Goal: Task Accomplishment & Management: Use online tool/utility

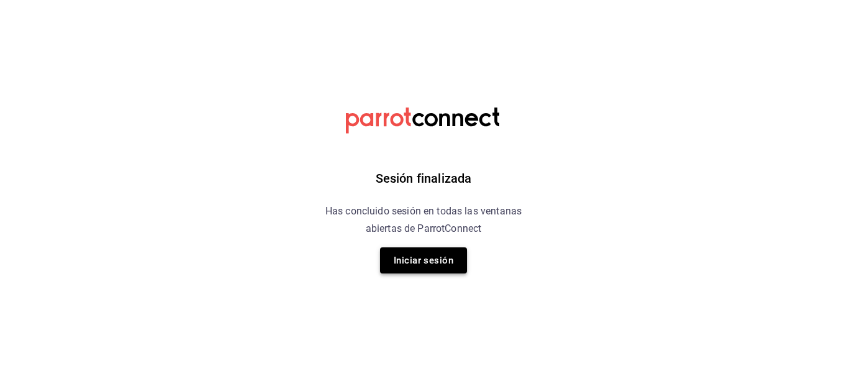
click at [444, 257] on button "Iniciar sesión" at bounding box center [423, 260] width 87 height 26
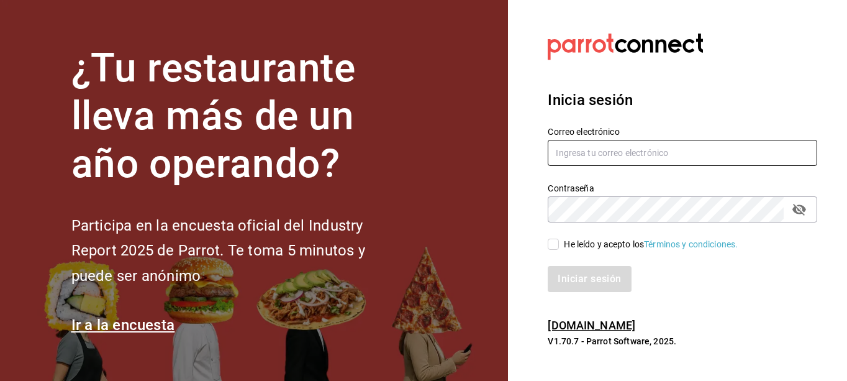
type input "[PERSON_NAME][EMAIL_ADDRESS][PERSON_NAME][DOMAIN_NAME]"
click at [556, 245] on input "He leído y acepto los Términos y condiciones." at bounding box center [553, 244] width 11 height 11
checkbox input "true"
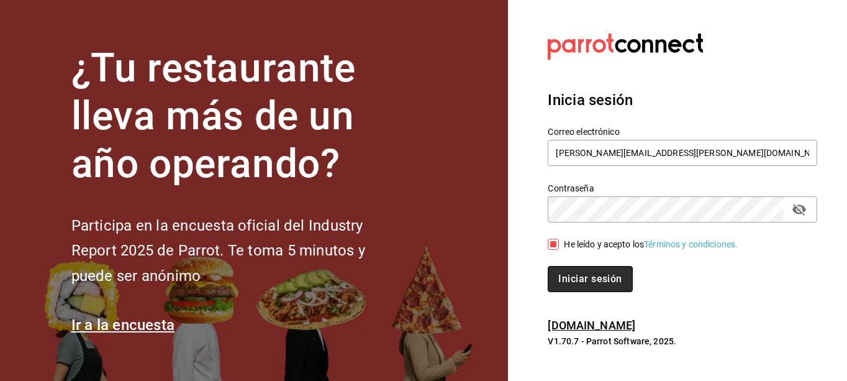
click at [578, 273] on button "Iniciar sesión" at bounding box center [590, 279] width 84 height 26
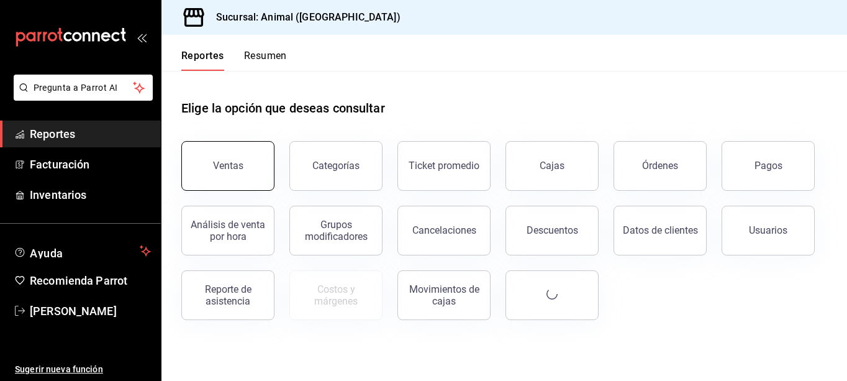
click at [226, 155] on button "Ventas" at bounding box center [227, 166] width 93 height 50
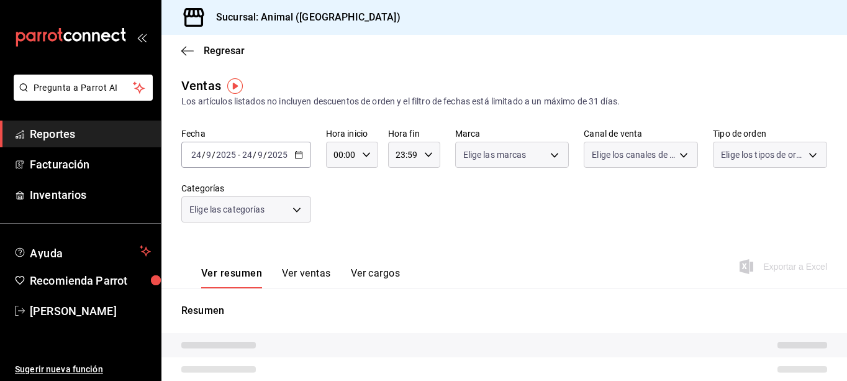
click at [302, 150] on icon "button" at bounding box center [298, 154] width 9 height 9
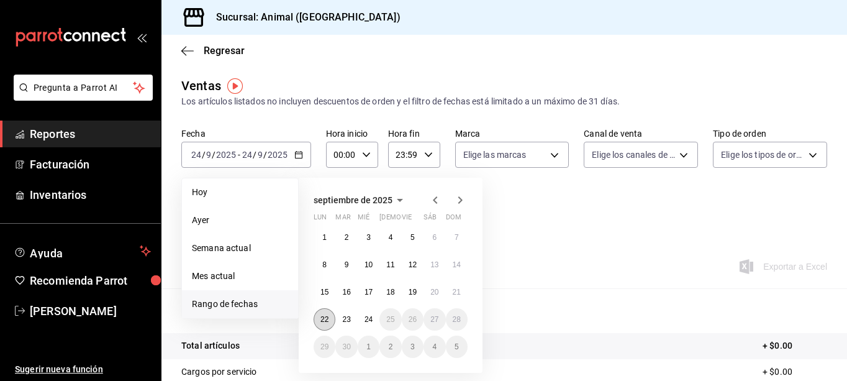
click at [323, 321] on abbr "22" at bounding box center [325, 319] width 8 height 9
click at [367, 319] on abbr "24" at bounding box center [369, 319] width 8 height 9
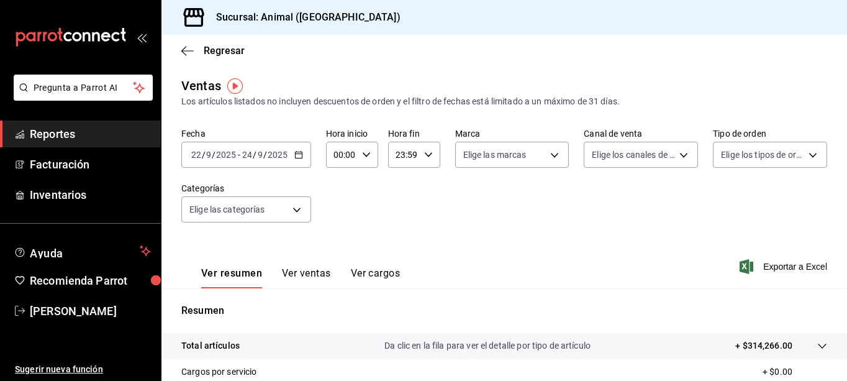
click at [366, 156] on \(Stroke\) "button" at bounding box center [366, 154] width 7 height 4
click at [340, 221] on button "01" at bounding box center [339, 216] width 20 height 25
type input "01:00"
click at [340, 209] on span "05" at bounding box center [339, 211] width 6 height 10
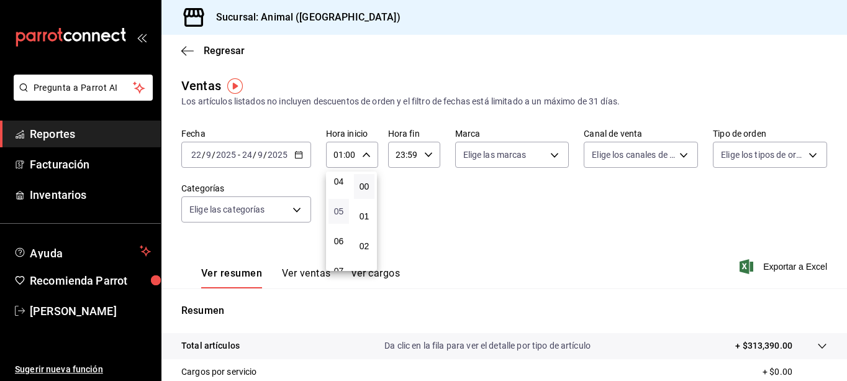
type input "05:00"
click at [340, 209] on span "05" at bounding box center [339, 211] width 6 height 10
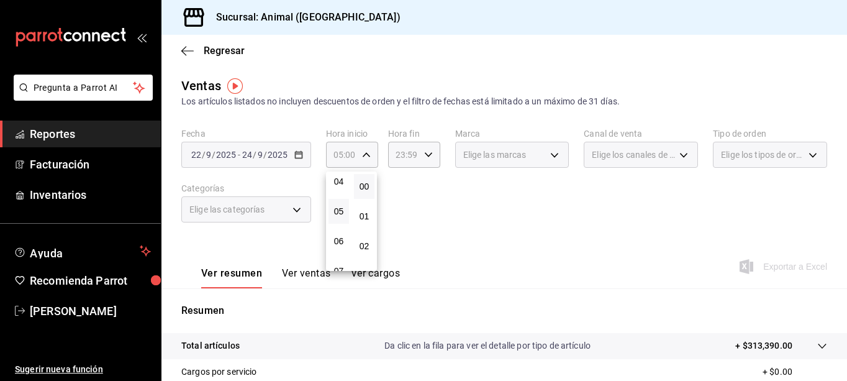
click at [427, 158] on div at bounding box center [423, 190] width 847 height 381
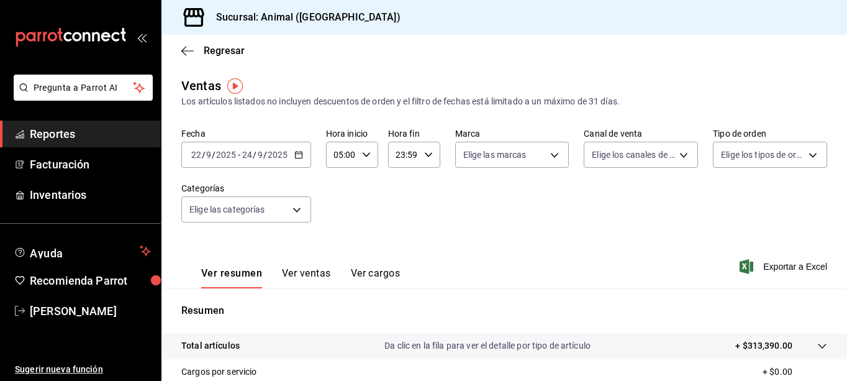
click at [427, 155] on \(Stroke\) "button" at bounding box center [427, 154] width 7 height 4
click at [398, 222] on span "22" at bounding box center [400, 226] width 6 height 10
click at [401, 209] on button "05" at bounding box center [399, 216] width 20 height 25
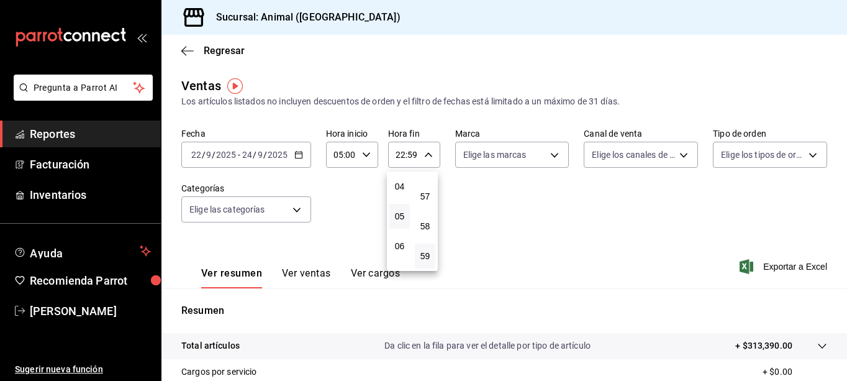
type input "05:59"
click at [480, 194] on div at bounding box center [423, 190] width 847 height 381
click at [480, 194] on div "Fecha 2025-09-22 22 / 9 / 2025 - 2025-09-24 24 / 9 / 2025 Hora inicio 05:00 Hor…" at bounding box center [504, 182] width 646 height 109
click at [742, 263] on icon "button" at bounding box center [747, 266] width 14 height 15
